Goal: Task Accomplishment & Management: Use online tool/utility

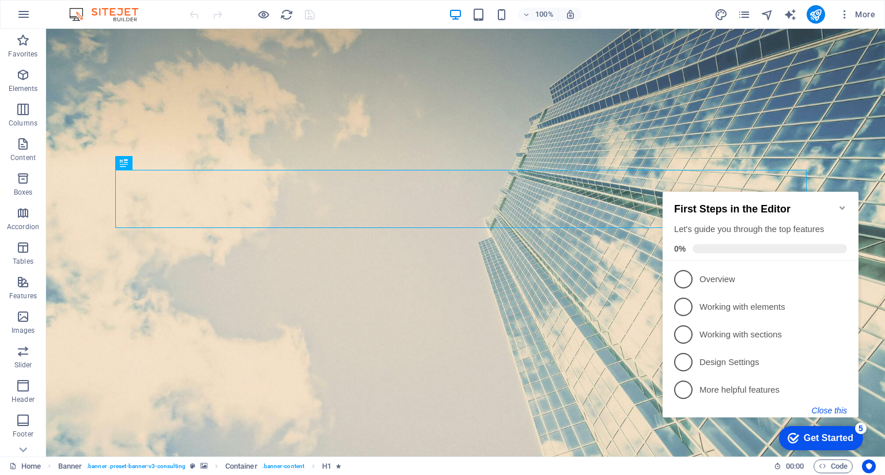
click at [825, 408] on button "Close this" at bounding box center [829, 410] width 35 height 9
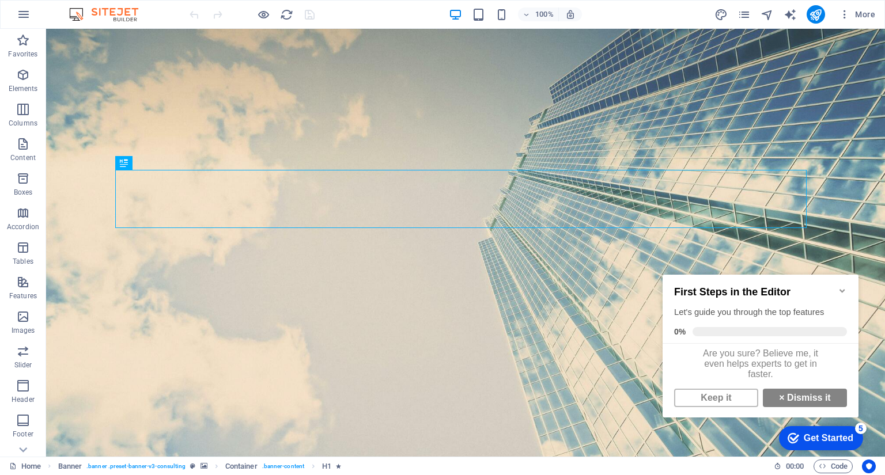
click at [846, 279] on div "First Steps in the Editor Let's guide you through the top features 0%" at bounding box center [760, 309] width 196 height 69
click at [845, 288] on icon "Minimize checklist" at bounding box center [842, 290] width 9 height 9
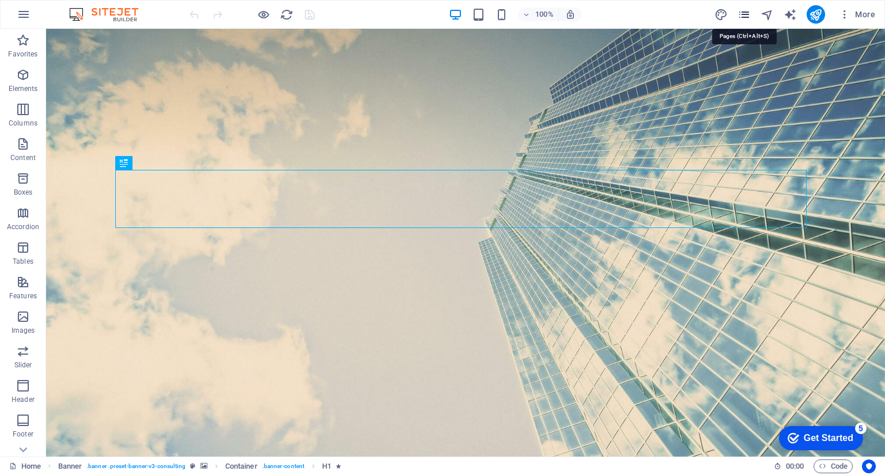
click at [743, 16] on icon "pages" at bounding box center [743, 14] width 13 height 13
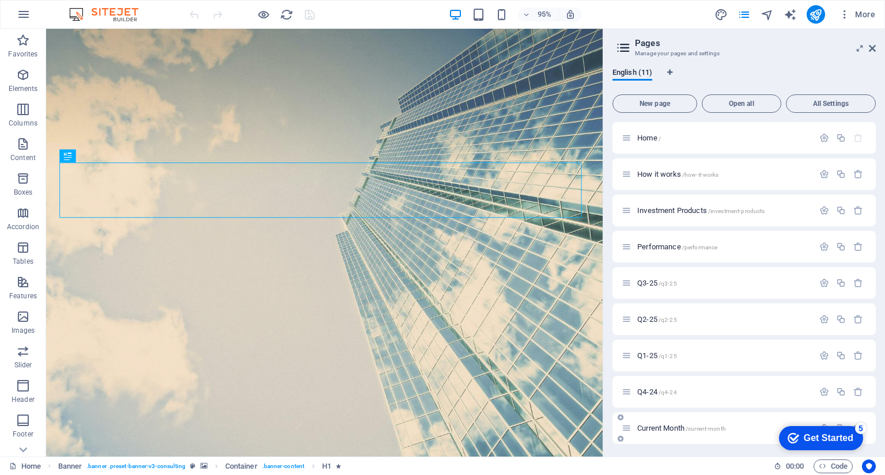
click at [675, 426] on span "Current Month /current-month" at bounding box center [681, 428] width 89 height 9
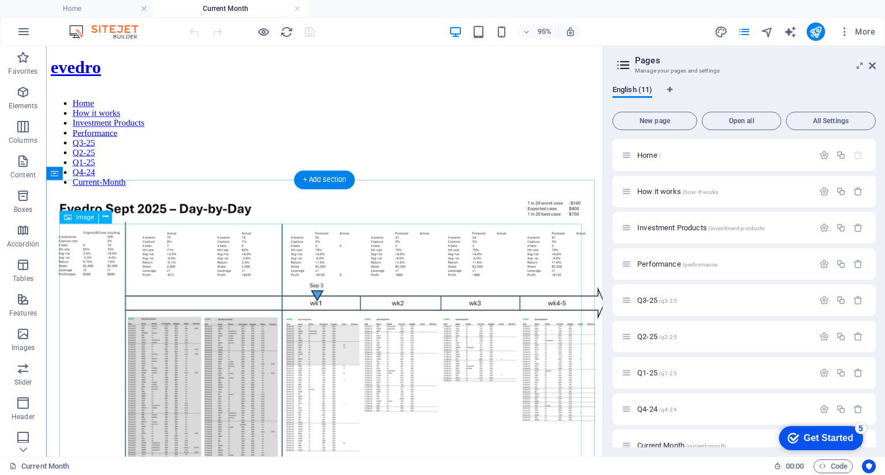
click at [112, 278] on figure at bounding box center [339, 369] width 577 height 330
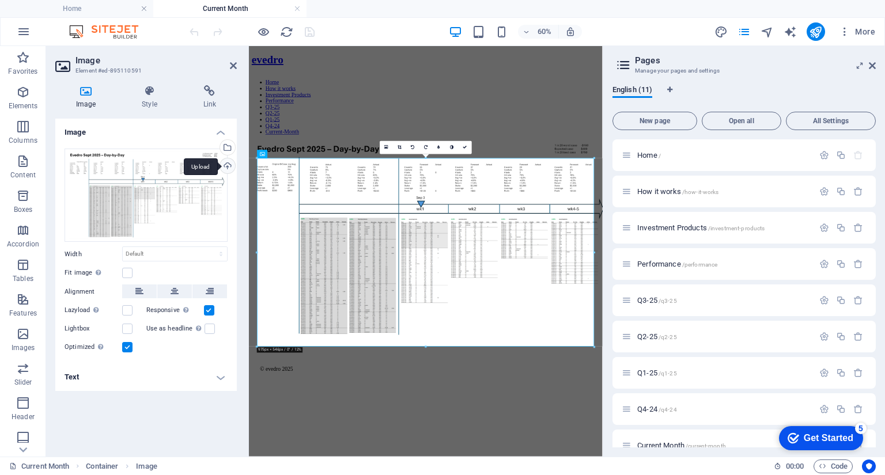
click at [229, 170] on div "Upload" at bounding box center [226, 166] width 17 height 17
click at [229, 162] on div "Upload" at bounding box center [226, 166] width 17 height 17
click at [225, 166] on div "Upload" at bounding box center [226, 166] width 17 height 17
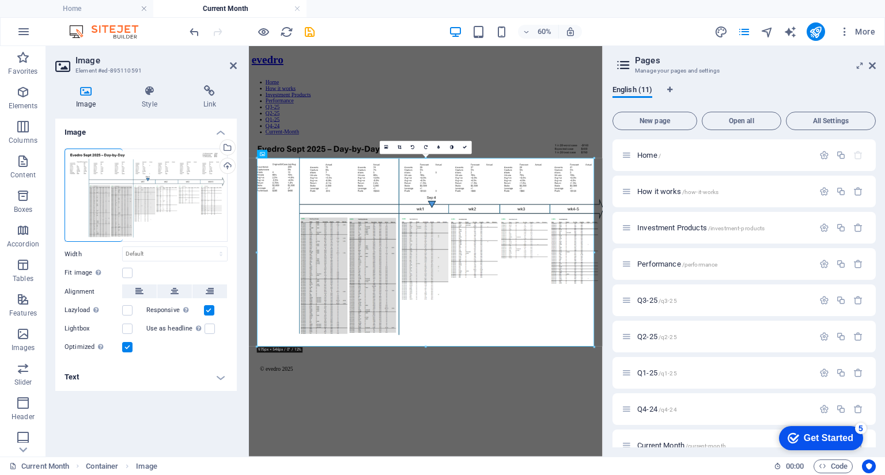
click at [876, 64] on aside "Pages Manage your pages and settings English (11) New page Open all All Setting…" at bounding box center [744, 251] width 282 height 411
click at [872, 66] on icon at bounding box center [872, 65] width 7 height 9
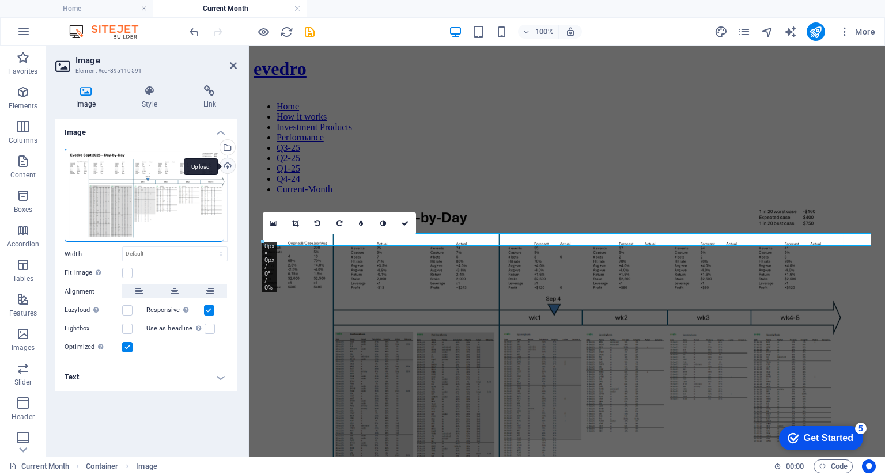
click at [225, 169] on div "Upload" at bounding box center [226, 166] width 17 height 17
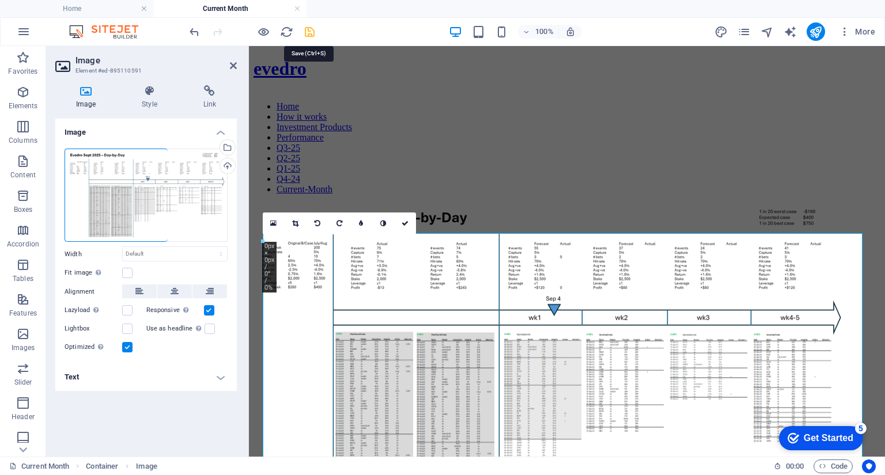
click at [311, 31] on icon "save" at bounding box center [309, 31] width 13 height 13
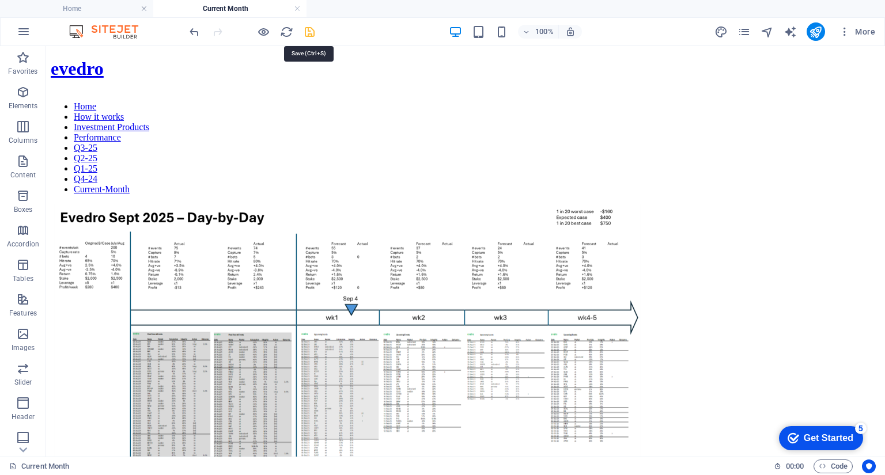
click at [306, 36] on icon "save" at bounding box center [309, 31] width 13 height 13
click at [817, 31] on icon "publish" at bounding box center [815, 31] width 13 height 13
